Goal: Task Accomplishment & Management: Manage account settings

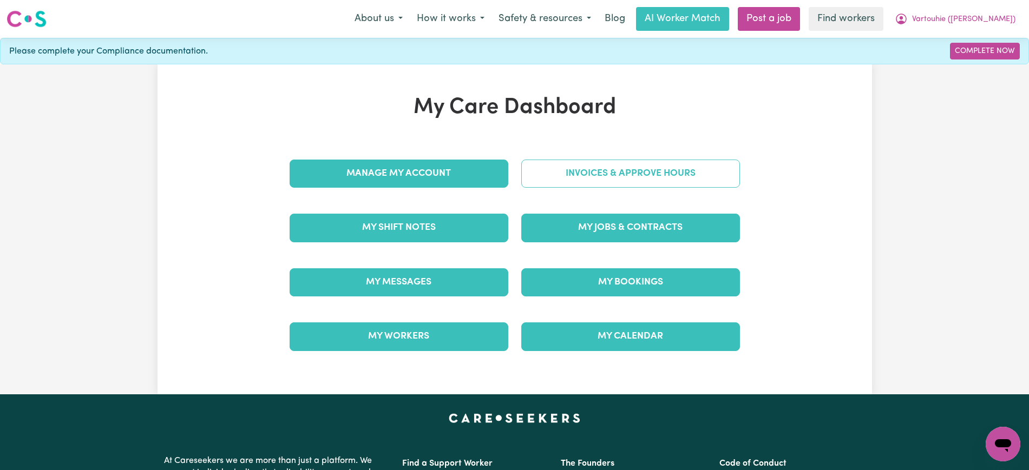
click at [564, 177] on link "Invoices & Approve Hours" at bounding box center [630, 174] width 219 height 28
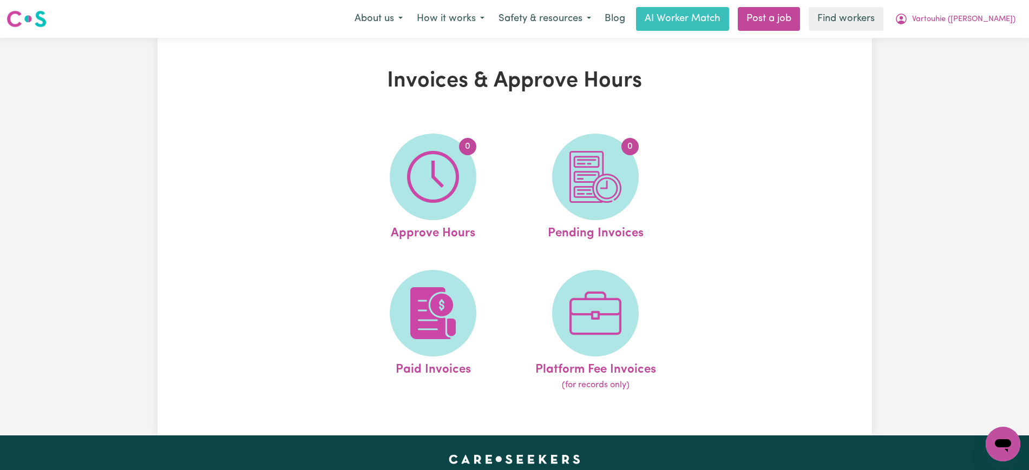
click at [454, 190] on img at bounding box center [433, 177] width 52 height 52
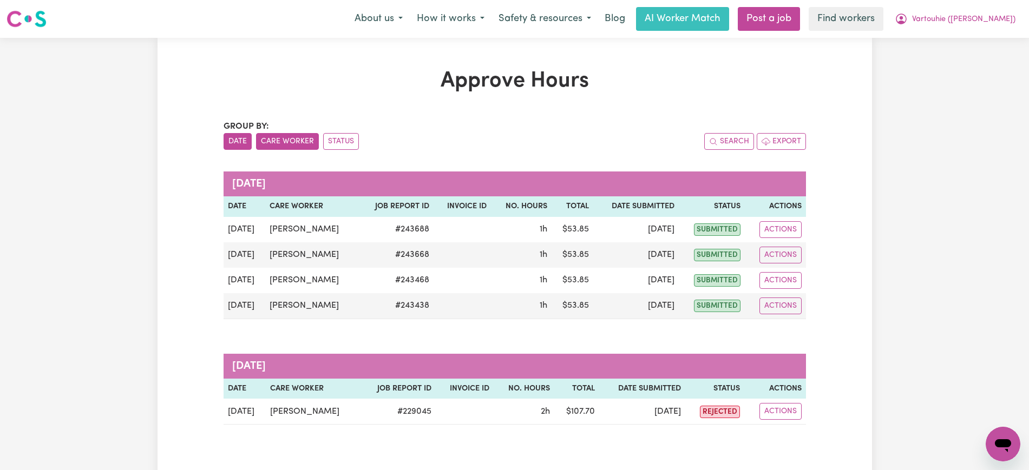
click at [305, 139] on button "Care Worker" at bounding box center [287, 141] width 63 height 17
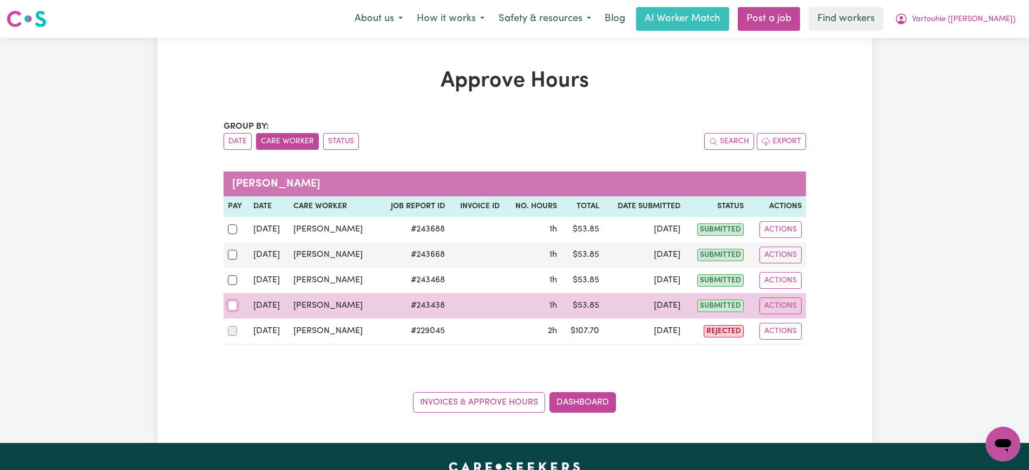
drag, startPoint x: 235, startPoint y: 303, endPoint x: 234, endPoint y: 285, distance: 17.9
click at [234, 302] on input "checkbox" at bounding box center [233, 306] width 10 height 10
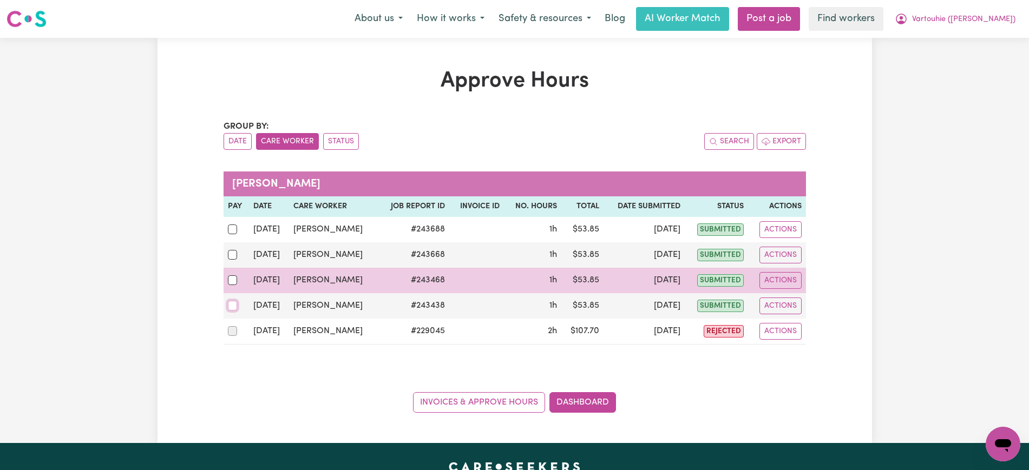
checkbox input "true"
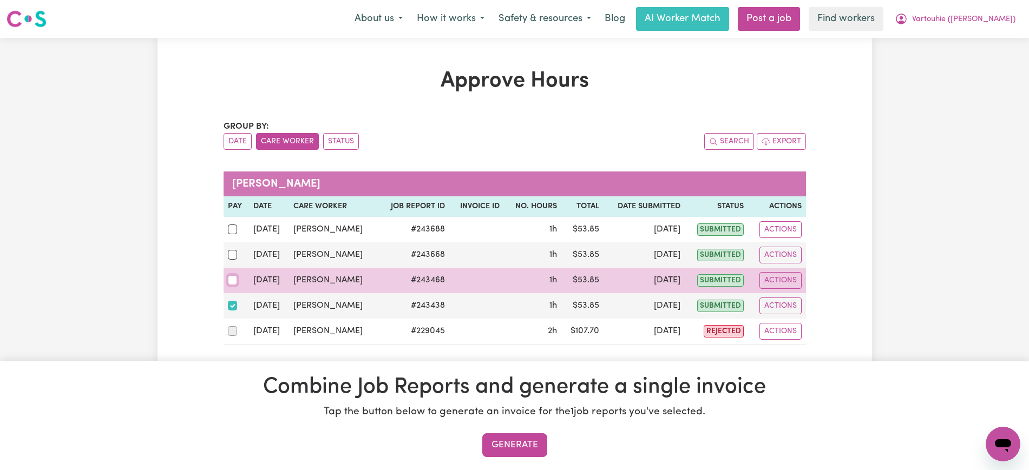
click at [234, 280] on input "checkbox" at bounding box center [233, 281] width 10 height 10
checkbox input "true"
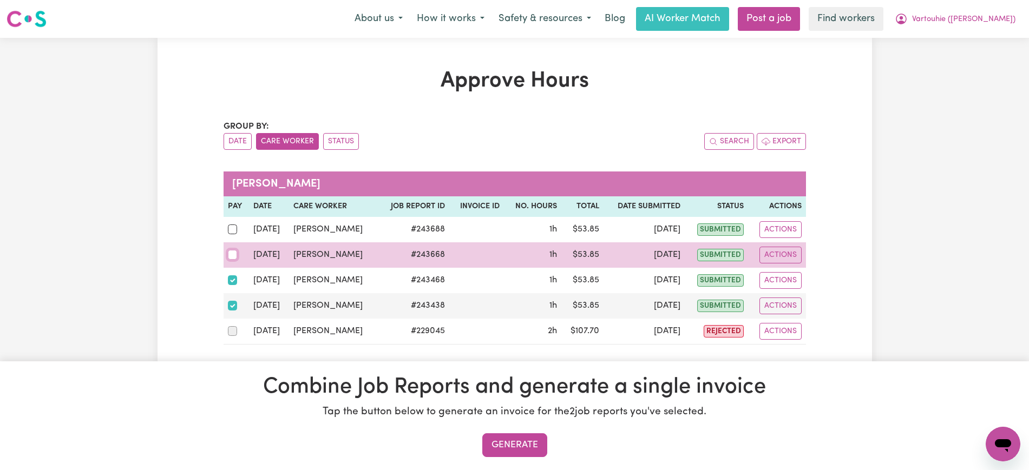
click at [233, 254] on input "checkbox" at bounding box center [233, 255] width 10 height 10
checkbox input "true"
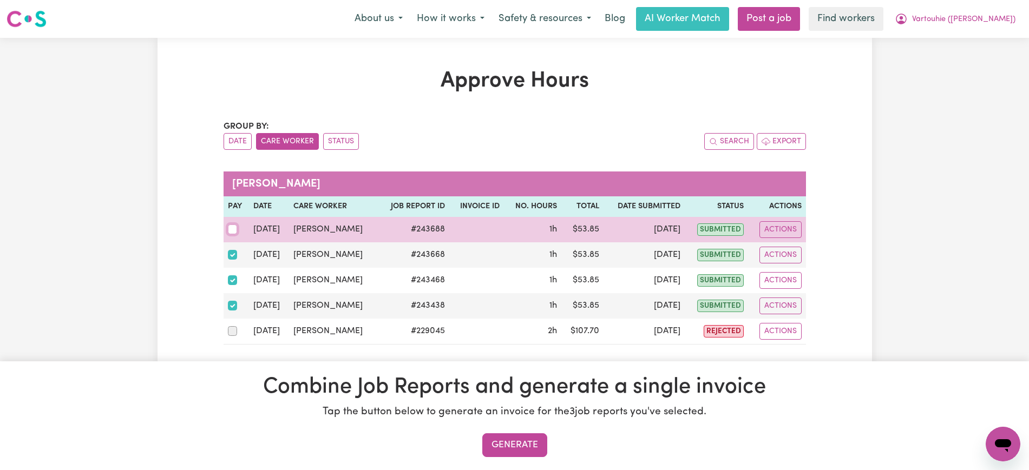
drag, startPoint x: 236, startPoint y: 227, endPoint x: 497, endPoint y: 316, distance: 275.5
click at [236, 227] on input "checkbox" at bounding box center [233, 230] width 10 height 10
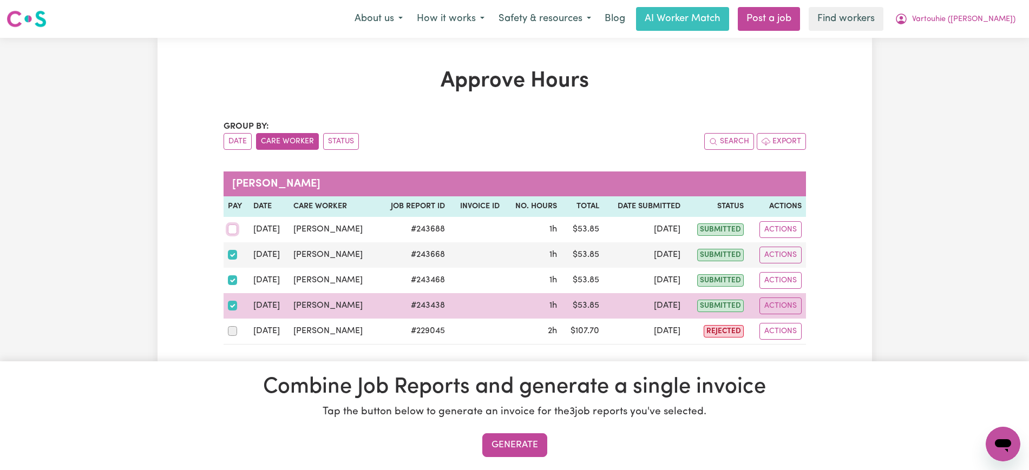
checkbox input "true"
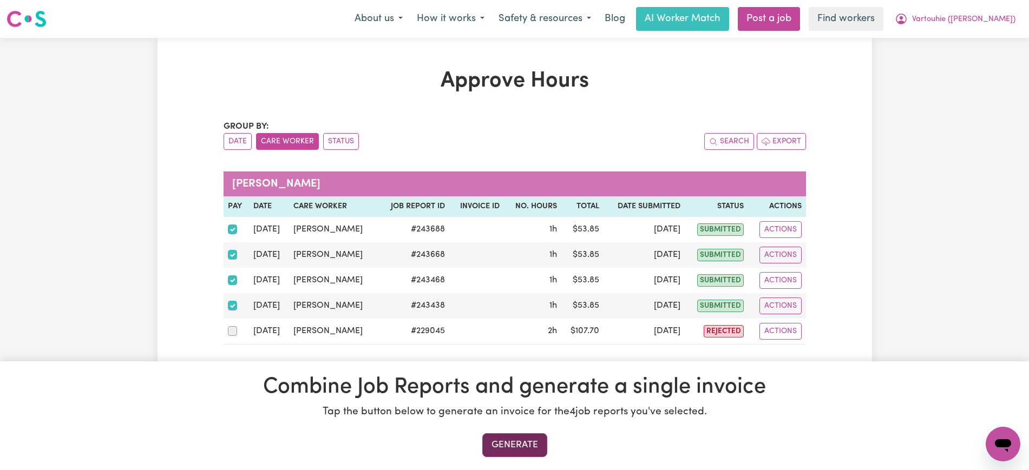
click at [530, 438] on button "Generate" at bounding box center [514, 446] width 65 height 24
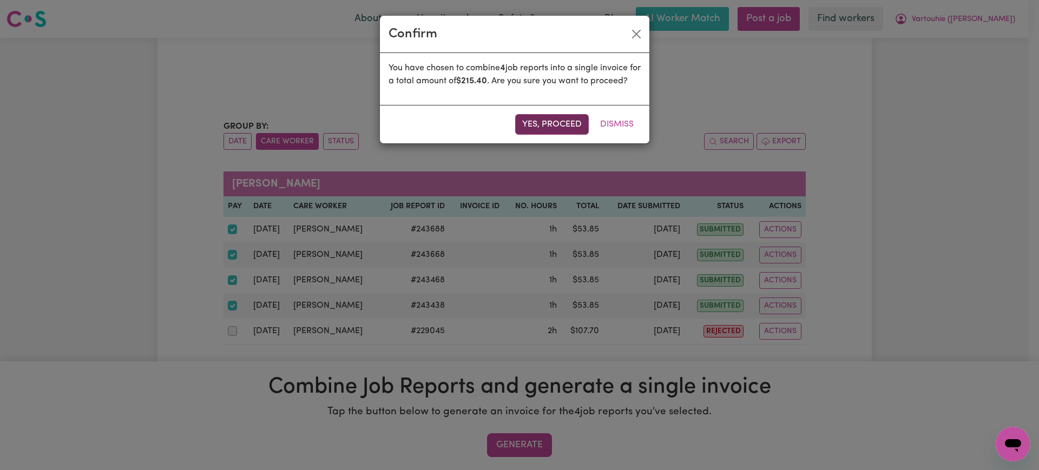
click at [548, 135] on button "Yes, proceed" at bounding box center [552, 124] width 74 height 21
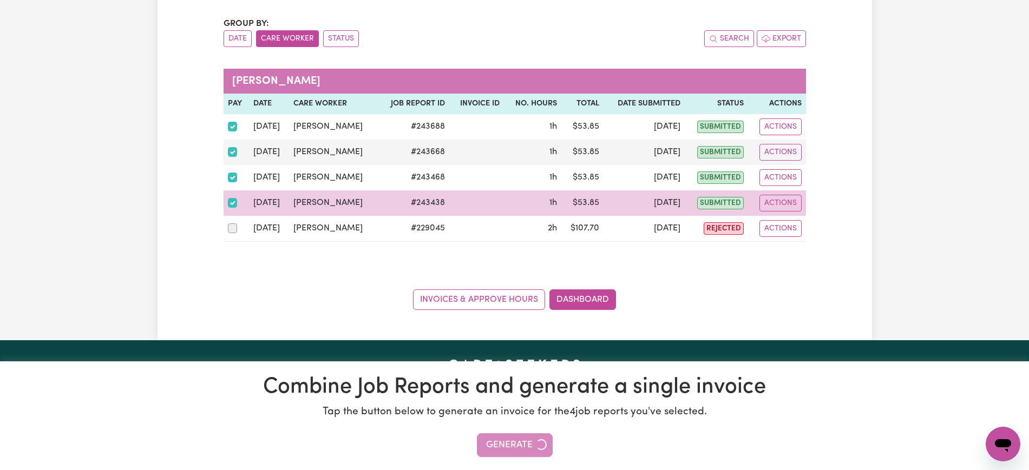
scroll to position [135, 0]
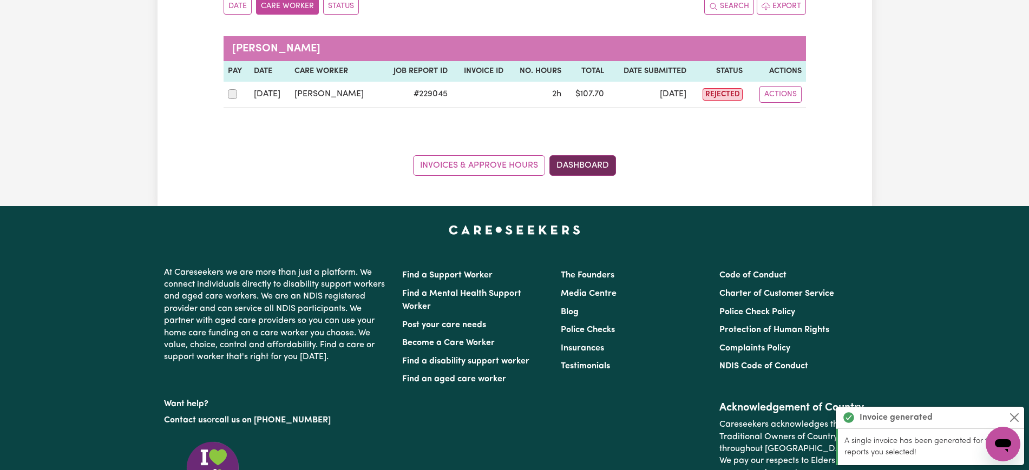
click at [574, 174] on link "Dashboard" at bounding box center [583, 165] width 67 height 21
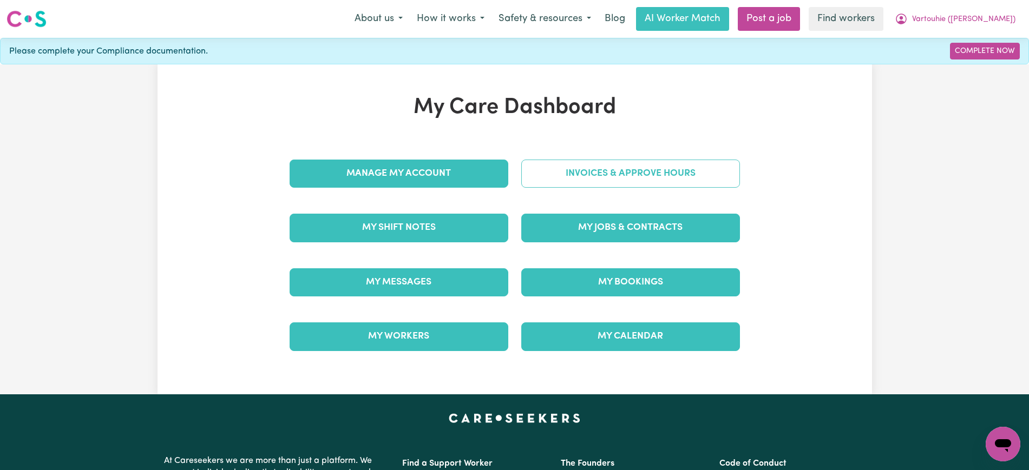
click at [577, 186] on link "Invoices & Approve Hours" at bounding box center [630, 174] width 219 height 28
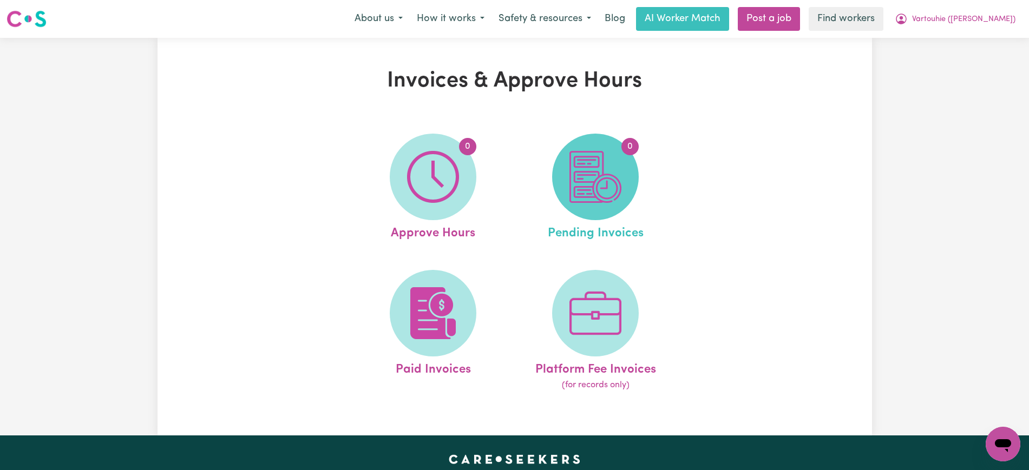
click at [589, 192] on img at bounding box center [596, 177] width 52 height 52
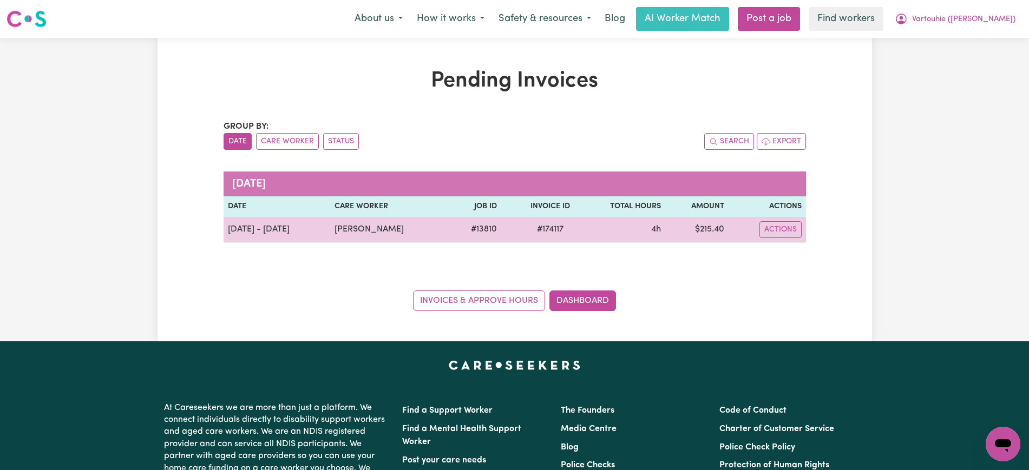
click at [566, 232] on span "# 174117" at bounding box center [551, 229] width 40 height 13
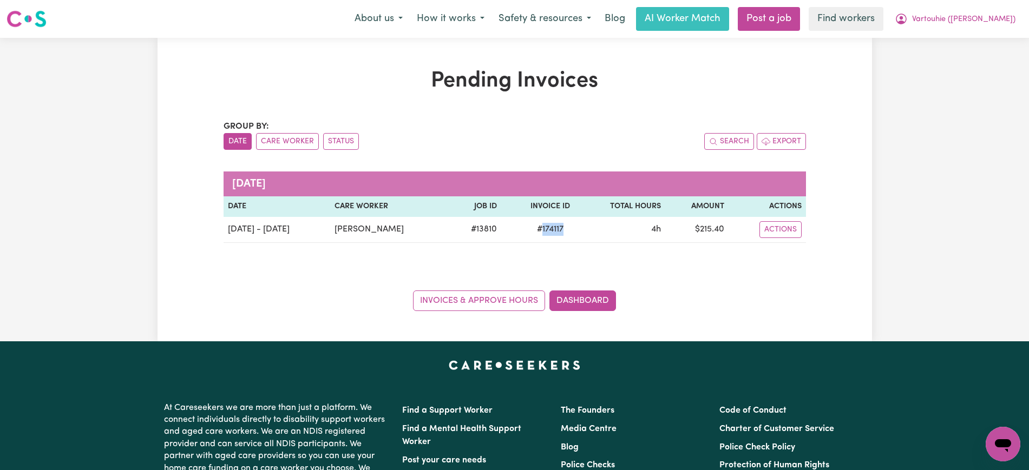
copy span "174117"
click at [967, 17] on span "Vartouhie ([PERSON_NAME])" at bounding box center [963, 20] width 103 height 12
click at [970, 62] on link "Logout" at bounding box center [980, 62] width 86 height 21
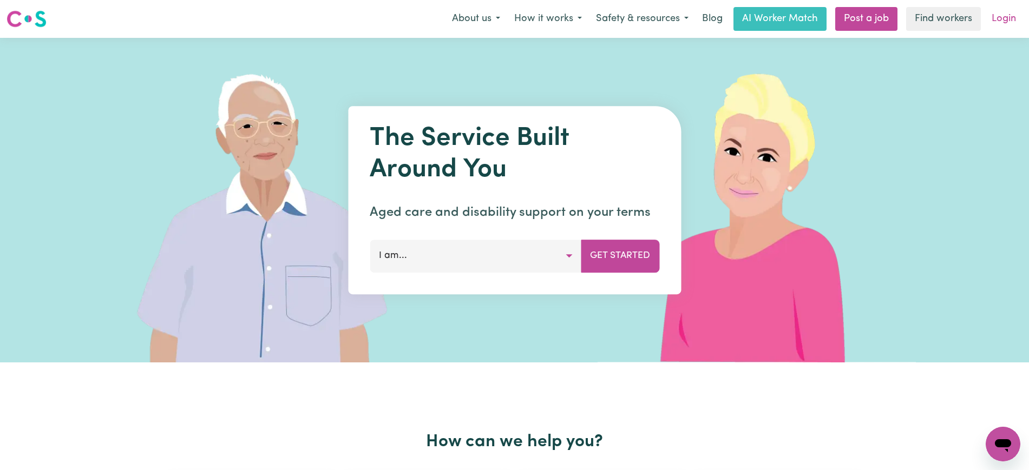
click at [997, 22] on link "Login" at bounding box center [1003, 19] width 37 height 24
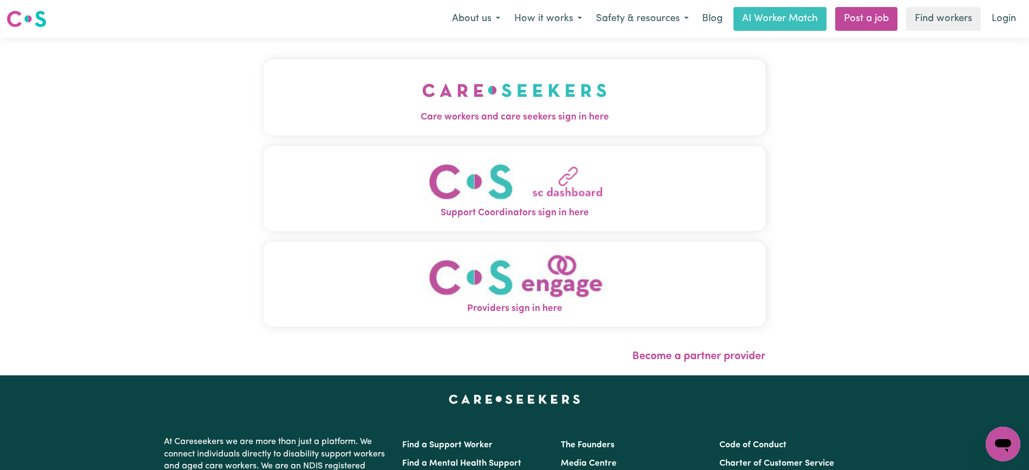
click at [607, 103] on button "Care workers and care seekers sign in here" at bounding box center [515, 98] width 502 height 76
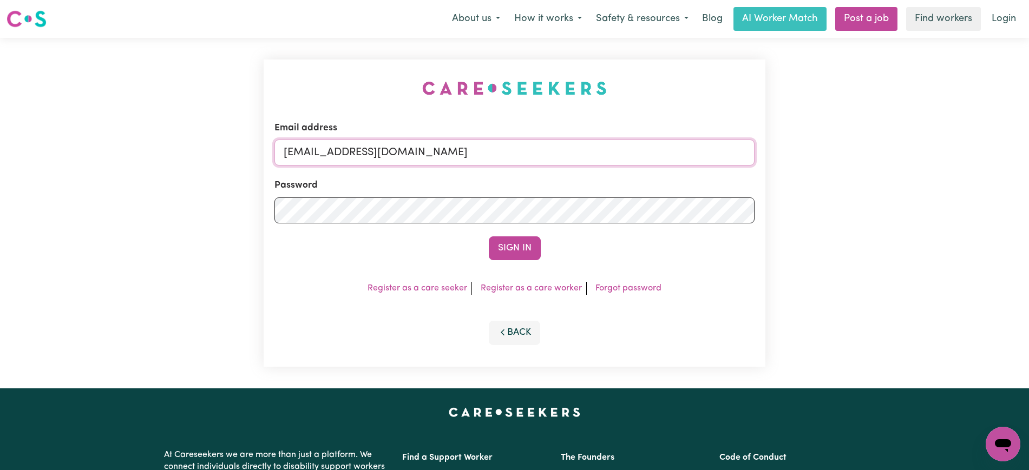
drag, startPoint x: 340, startPoint y: 152, endPoint x: 1038, endPoint y: 156, distance: 698.4
click at [1029, 157] on html "Menu About us How it works Safety & resources Blog AI Worker Match Post a job F…" at bounding box center [514, 410] width 1029 height 820
type input "[EMAIL_ADDRESS][DOMAIN_NAME]"
click at [489, 237] on button "Sign In" at bounding box center [515, 249] width 52 height 24
